Goal: Information Seeking & Learning: Learn about a topic

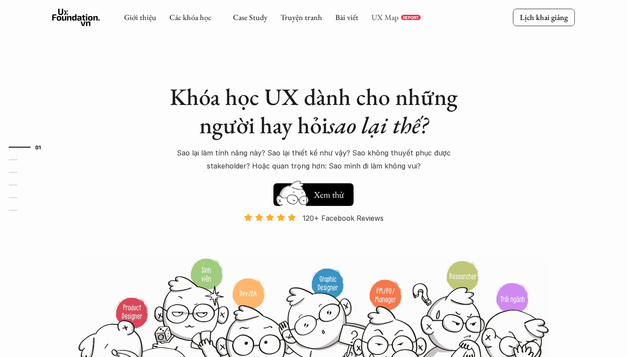
click at [383, 18] on link "UX Map" at bounding box center [384, 17] width 27 height 10
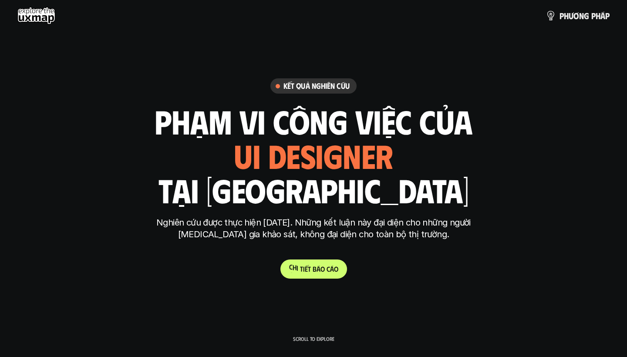
click at [313, 266] on p "C h i t i ế t b á o c á o" at bounding box center [313, 269] width 49 height 8
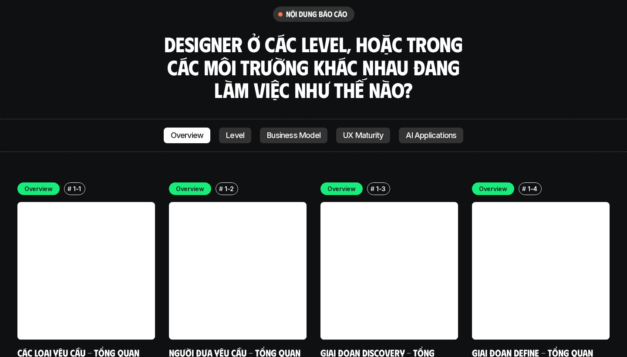
scroll to position [2494, 0]
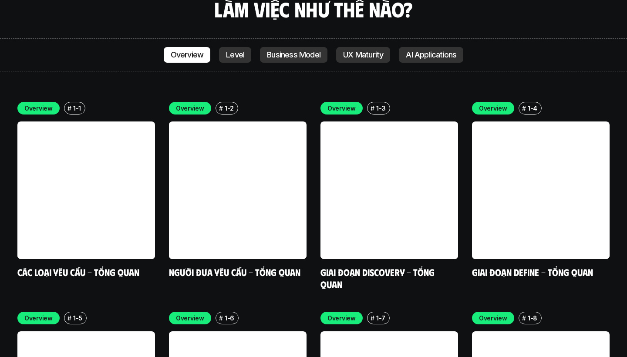
click at [242, 50] on p "Level" at bounding box center [235, 54] width 18 height 9
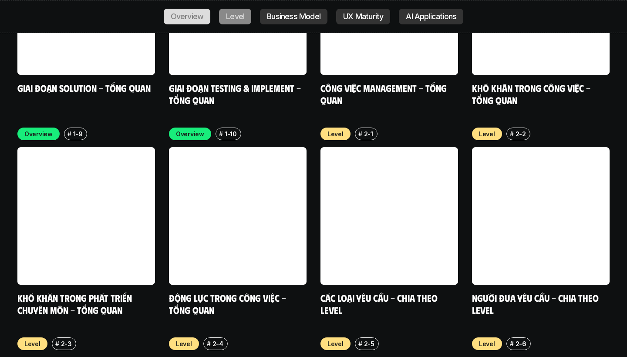
scroll to position [2920, 0]
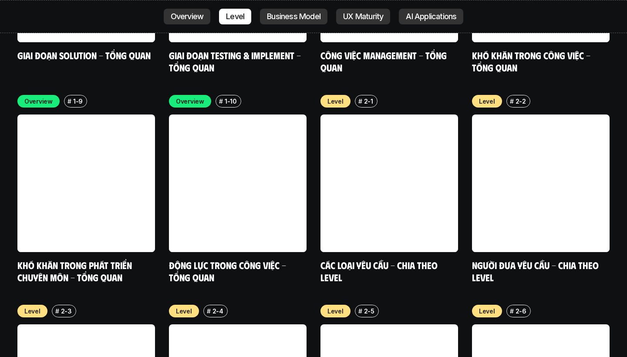
click at [298, 14] on p "Business Model" at bounding box center [294, 16] width 54 height 9
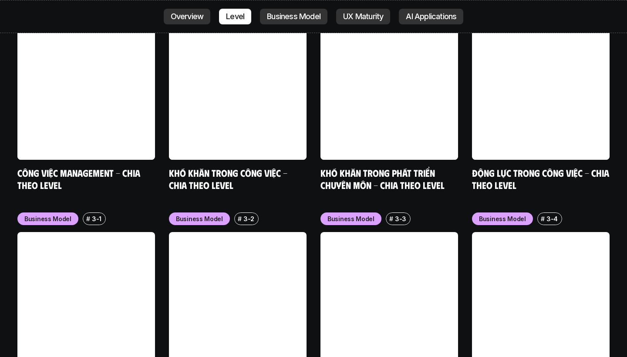
scroll to position [3548, 0]
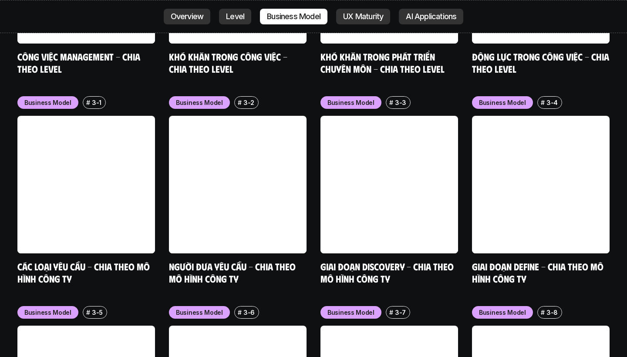
click at [188, 17] on p "Overview" at bounding box center [187, 16] width 33 height 9
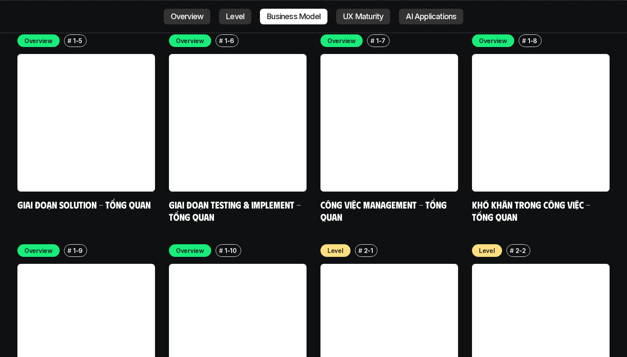
scroll to position [2493, 0]
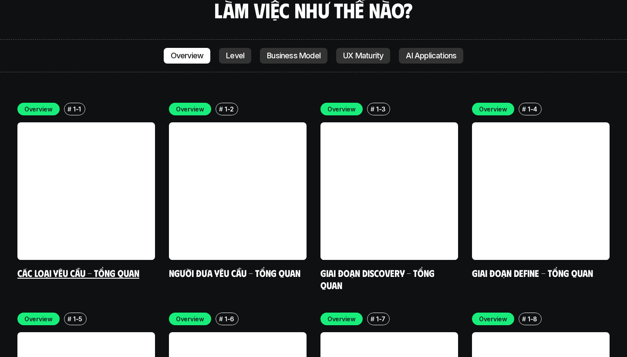
click at [104, 267] on link "Các loại yêu cầu - Tổng quan" at bounding box center [78, 273] width 122 height 12
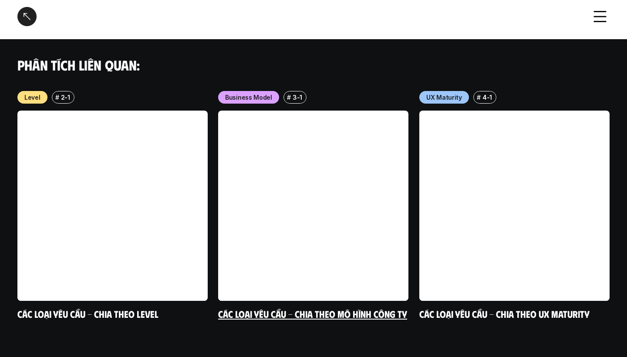
scroll to position [926, 0]
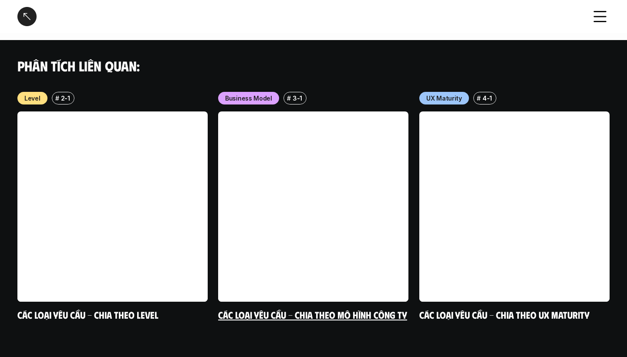
click at [255, 94] on p "Business Model" at bounding box center [248, 98] width 47 height 9
click at [272, 130] on link at bounding box center [313, 206] width 190 height 190
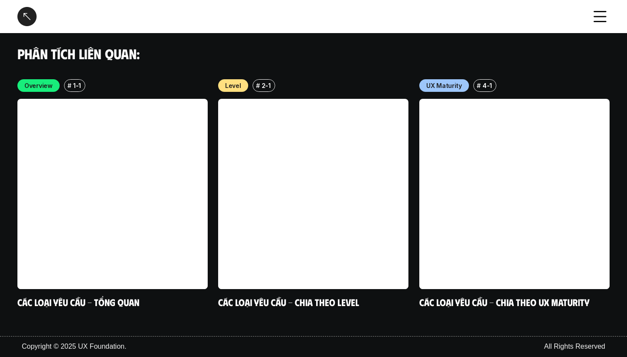
scroll to position [1423, 0]
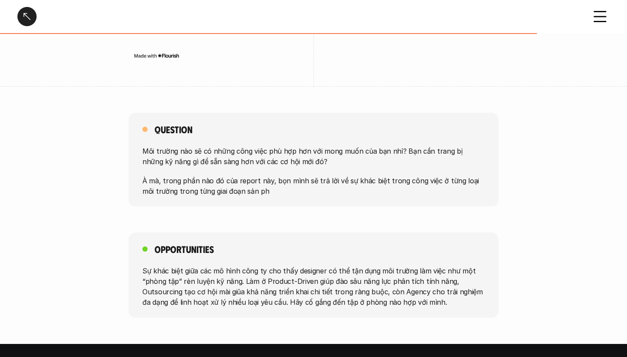
click at [260, 184] on p "À mà, trong phần nào đó của report này, bọn mình sẽ trả lời về sự khác biệt tro…" at bounding box center [313, 185] width 342 height 21
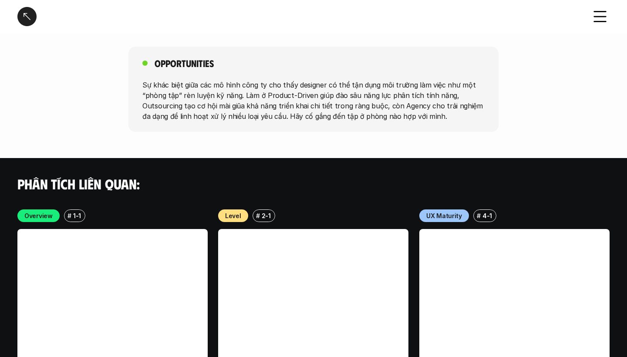
scroll to position [1463, 0]
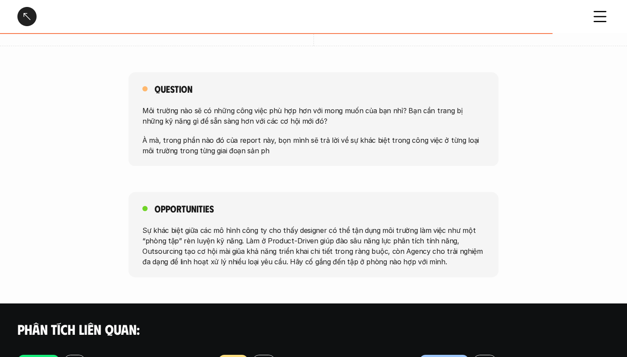
click at [250, 149] on p "À mà, trong phần nào đó của report này, bọn mình sẽ trả lời về sự khác biệt tro…" at bounding box center [313, 144] width 342 height 21
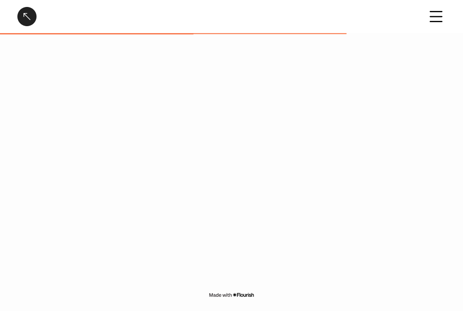
scroll to position [1875, 0]
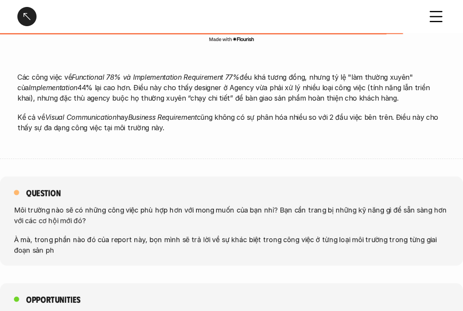
click at [384, 54] on div "Các công việc về Functional 78% và Implementation Requirement 77% đều khá tương…" at bounding box center [231, 106] width 429 height 104
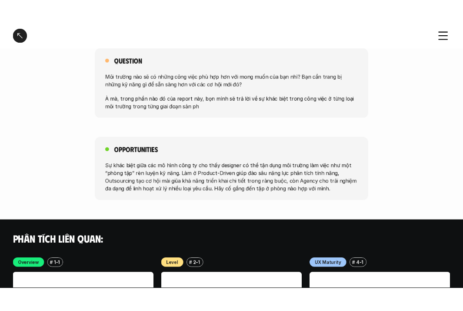
scroll to position [1441, 0]
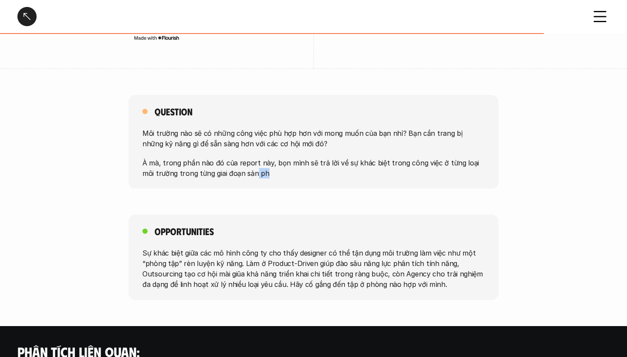
drag, startPoint x: 255, startPoint y: 172, endPoint x: 242, endPoint y: 172, distance: 13.5
click at [242, 172] on p "À mà, trong phần nào đó của report này, bọn mình sẽ trả lời về sự khác biệt tro…" at bounding box center [313, 167] width 342 height 21
click at [271, 185] on div "Question Môi trường nào sẽ có những công việc phù hợp hơn với mong muốn của bạn…" at bounding box center [313, 142] width 370 height 94
drag, startPoint x: 253, startPoint y: 172, endPoint x: 244, endPoint y: 172, distance: 8.7
click at [244, 172] on p "À mà, trong phần nào đó của report này, bọn mình sẽ trả lời về sự khác biệt tro…" at bounding box center [313, 167] width 342 height 21
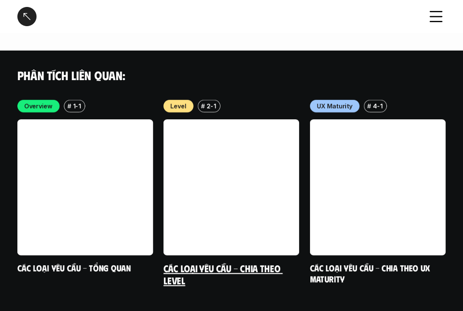
scroll to position [2204, 0]
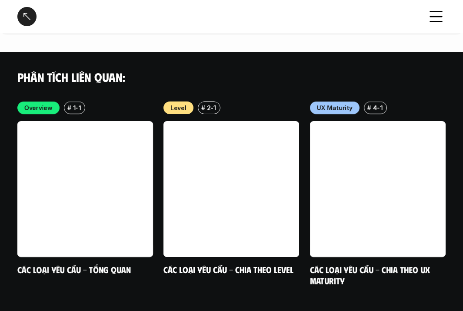
click at [382, 70] on h4 "Phân tích liên quan:" at bounding box center [231, 77] width 429 height 15
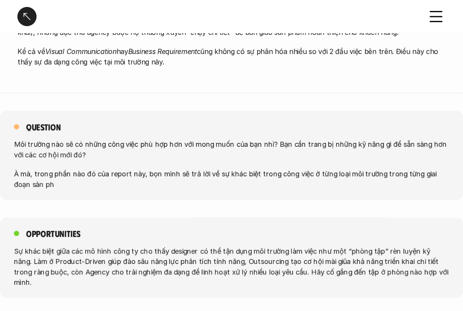
scroll to position [1923, 0]
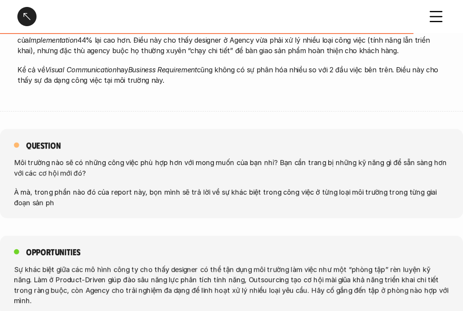
click at [436, 17] on icon at bounding box center [436, 16] width 19 height 19
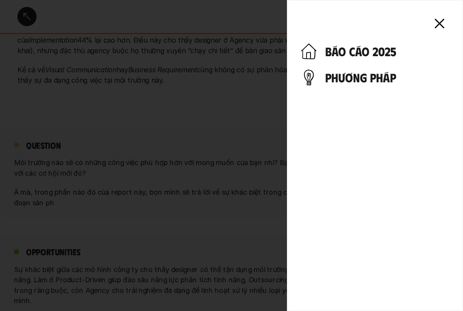
click at [444, 21] on icon at bounding box center [439, 23] width 19 height 19
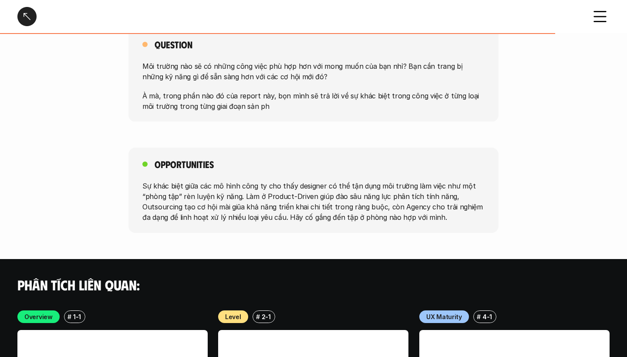
scroll to position [1452, 0]
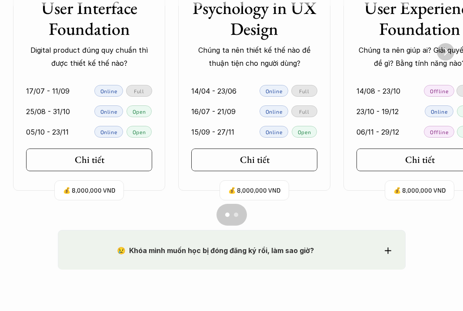
scroll to position [689, 0]
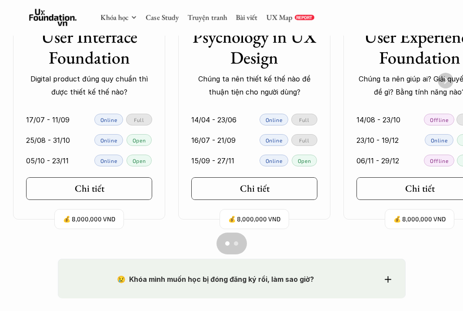
click at [443, 79] on img "Next" at bounding box center [446, 81] width 16 height 16
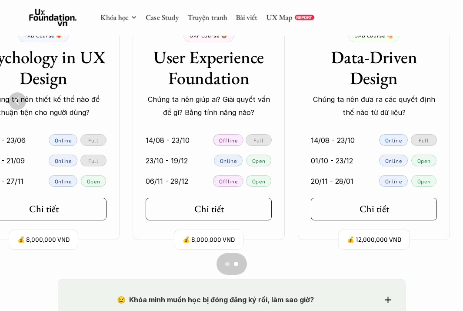
scroll to position [669, 0]
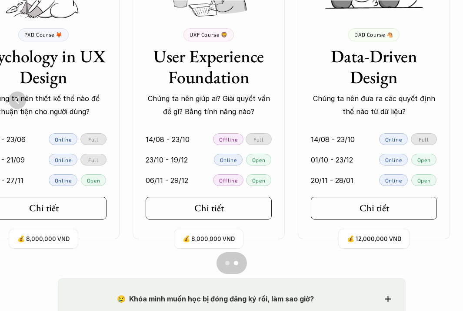
click at [18, 100] on img "Previous" at bounding box center [17, 99] width 17 height 17
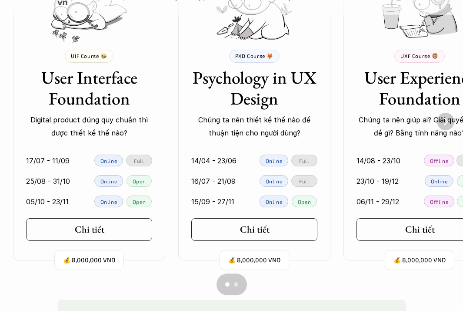
scroll to position [641, 0]
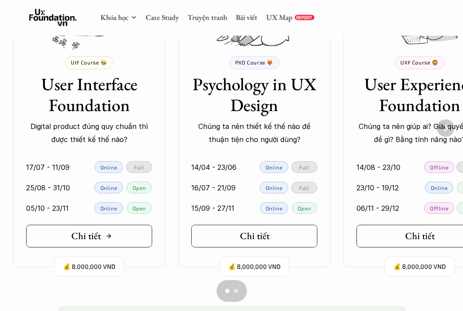
click at [72, 235] on h5 "Chi tiết" at bounding box center [86, 235] width 30 height 11
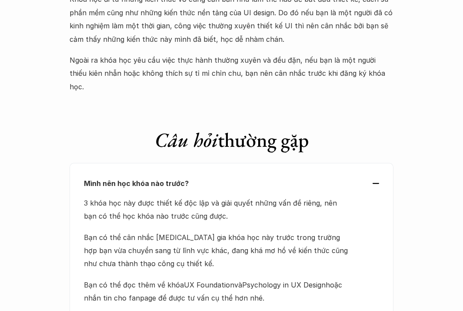
scroll to position [2919, 0]
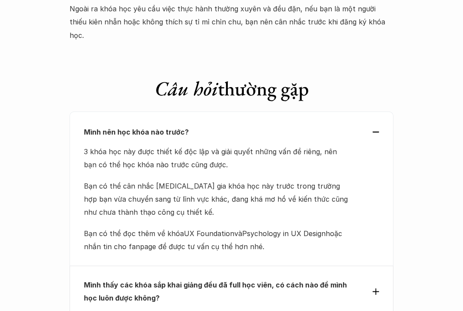
click at [376, 125] on div "Mình nên học khóa nào trước?" at bounding box center [232, 131] width 296 height 13
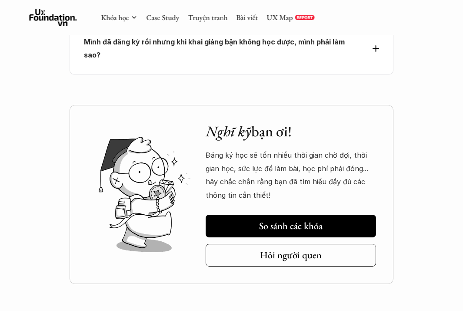
scroll to position [3192, 0]
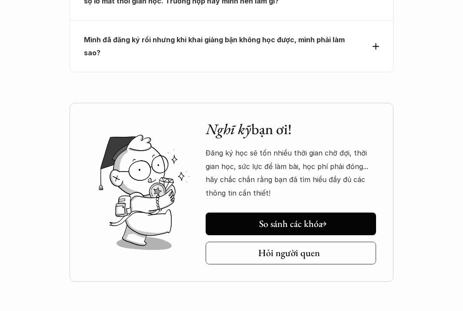
click at [254, 242] on link "Hỏi người quen" at bounding box center [291, 253] width 171 height 23
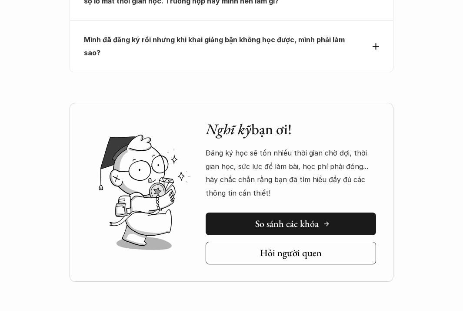
click at [341, 212] on link "So sánh các khóa" at bounding box center [291, 223] width 171 height 23
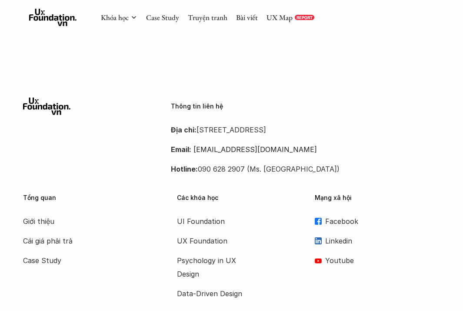
scroll to position [1301, 0]
